Goal: Task Accomplishment & Management: Complete application form

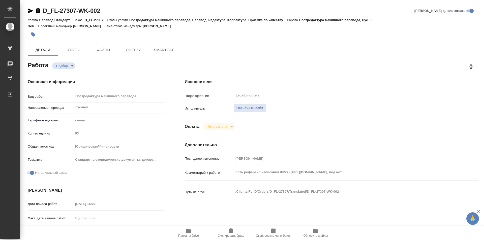
type textarea "x"
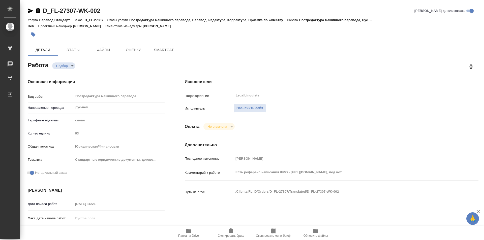
type textarea "x"
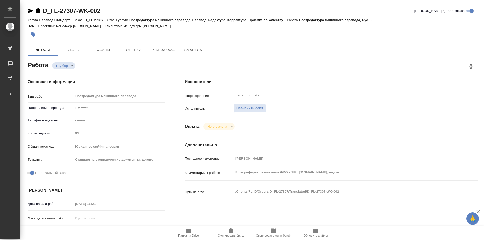
type textarea "x"
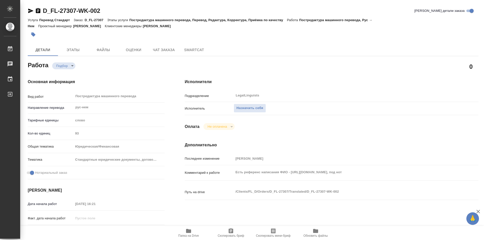
type textarea "x"
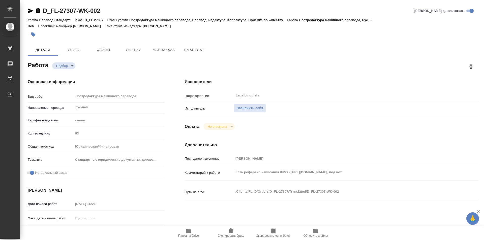
click at [187, 229] on icon "button" at bounding box center [188, 231] width 5 height 4
click at [241, 110] on span "Назначить себя" at bounding box center [249, 108] width 27 height 6
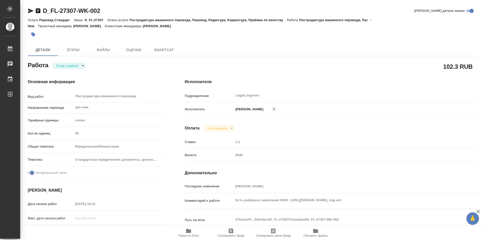
type textarea "x"
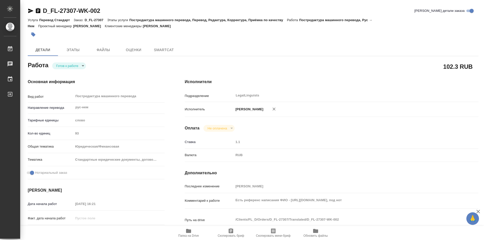
type textarea "x"
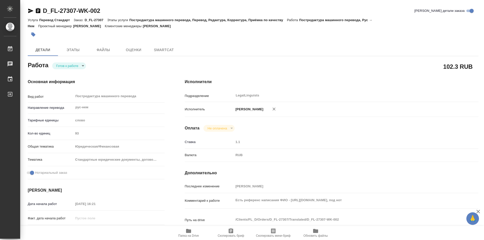
type textarea "x"
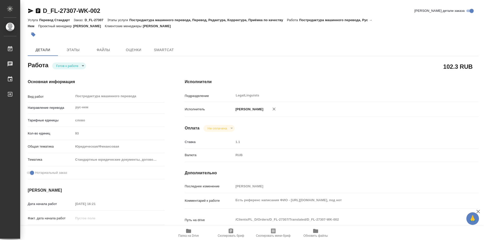
type textarea "x"
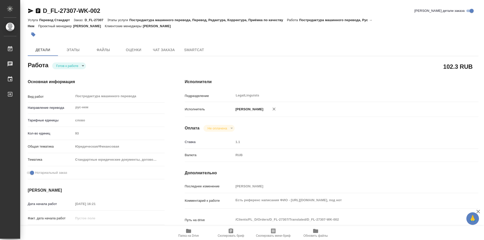
click at [85, 65] on body "🙏 .cls-1 fill:#fff; AWATERA Kozinets Larisa Работы Чаты График Выйти D_FL-27307…" at bounding box center [242, 120] width 484 height 240
type textarea "x"
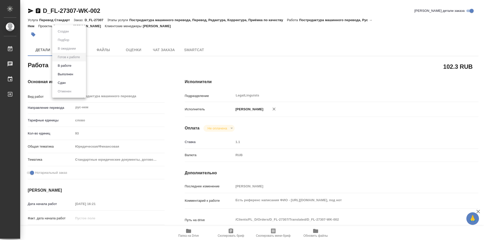
type textarea "x"
click at [65, 64] on button "В работе" at bounding box center [64, 66] width 17 height 6
type textarea "x"
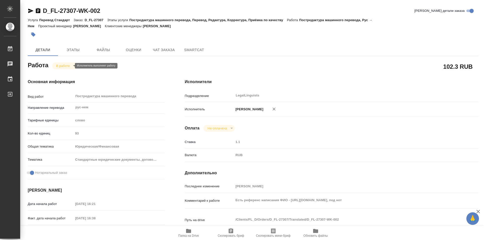
type textarea "x"
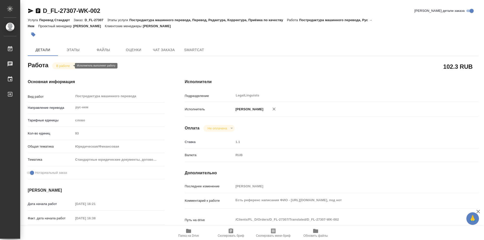
type textarea "x"
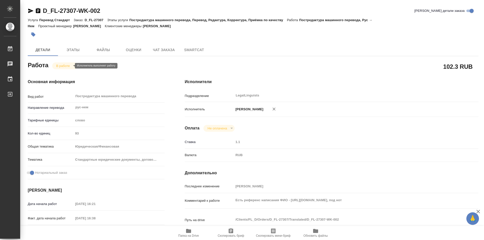
type textarea "x"
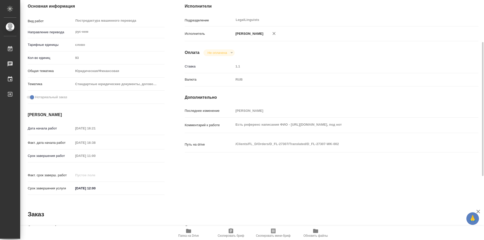
type textarea "x"
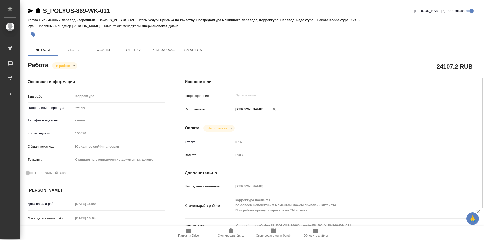
scroll to position [50, 0]
